Goal: Information Seeking & Learning: Learn about a topic

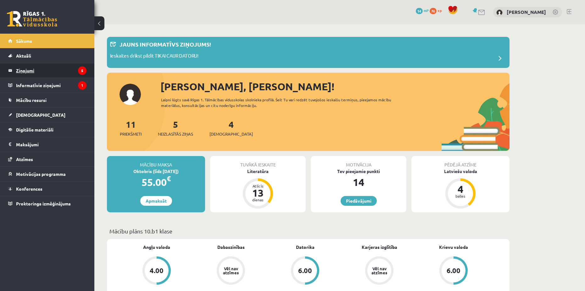
click at [45, 65] on legend "Ziņojumi 5" at bounding box center [51, 70] width 70 height 14
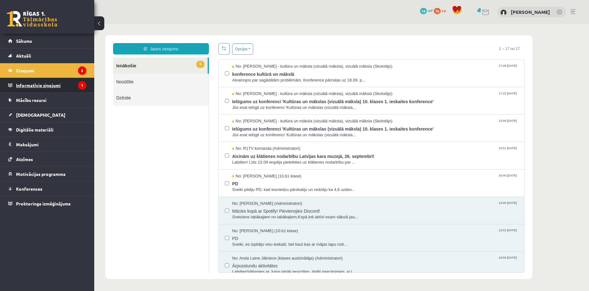
click at [38, 86] on legend "Informatīvie ziņojumi 1" at bounding box center [51, 85] width 70 height 14
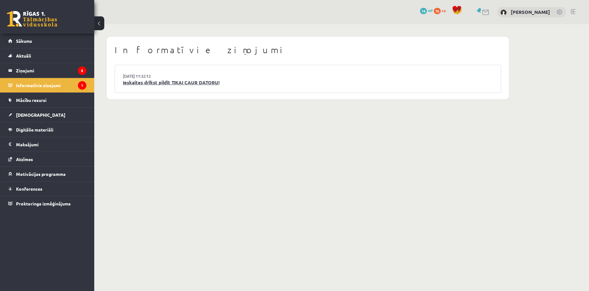
click at [194, 86] on link "Ieskaites drīkst pildīt TIKAI CAUR DATORU!" at bounding box center [308, 82] width 370 height 7
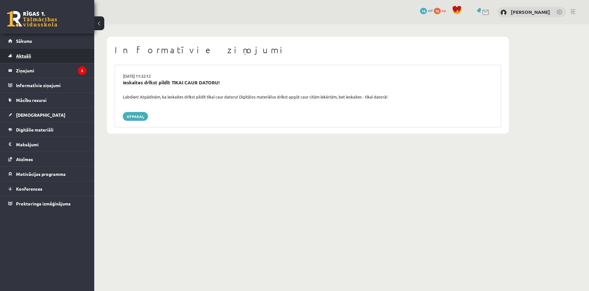
click at [27, 52] on link "Aktuāli" at bounding box center [47, 55] width 78 height 14
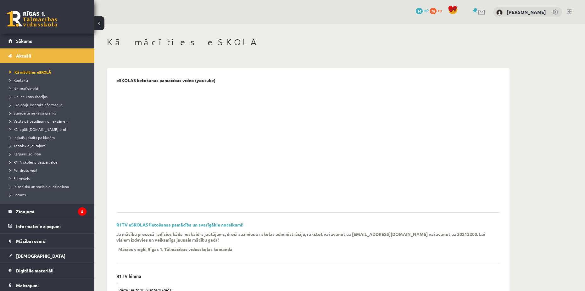
click at [429, 10] on span "76" at bounding box center [432, 11] width 7 height 6
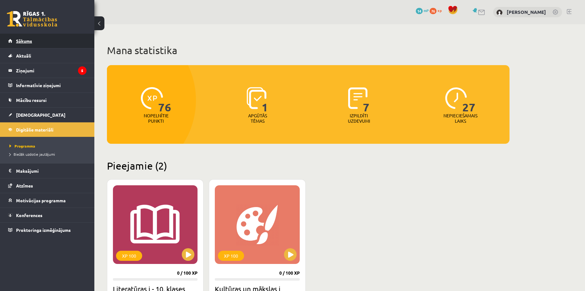
click at [35, 39] on link "Sākums" at bounding box center [47, 41] width 78 height 14
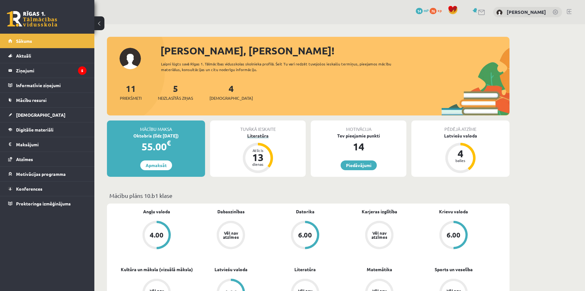
click at [262, 151] on div "Atlicis" at bounding box center [257, 150] width 19 height 4
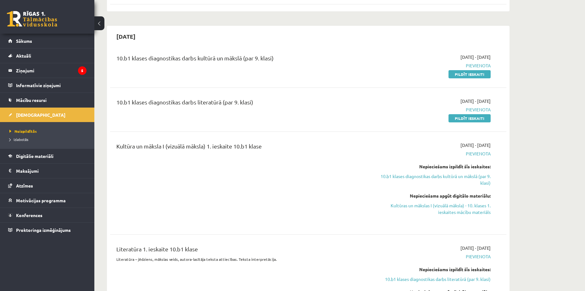
scroll to position [126, 0]
